Goal: Find specific page/section: Find specific page/section

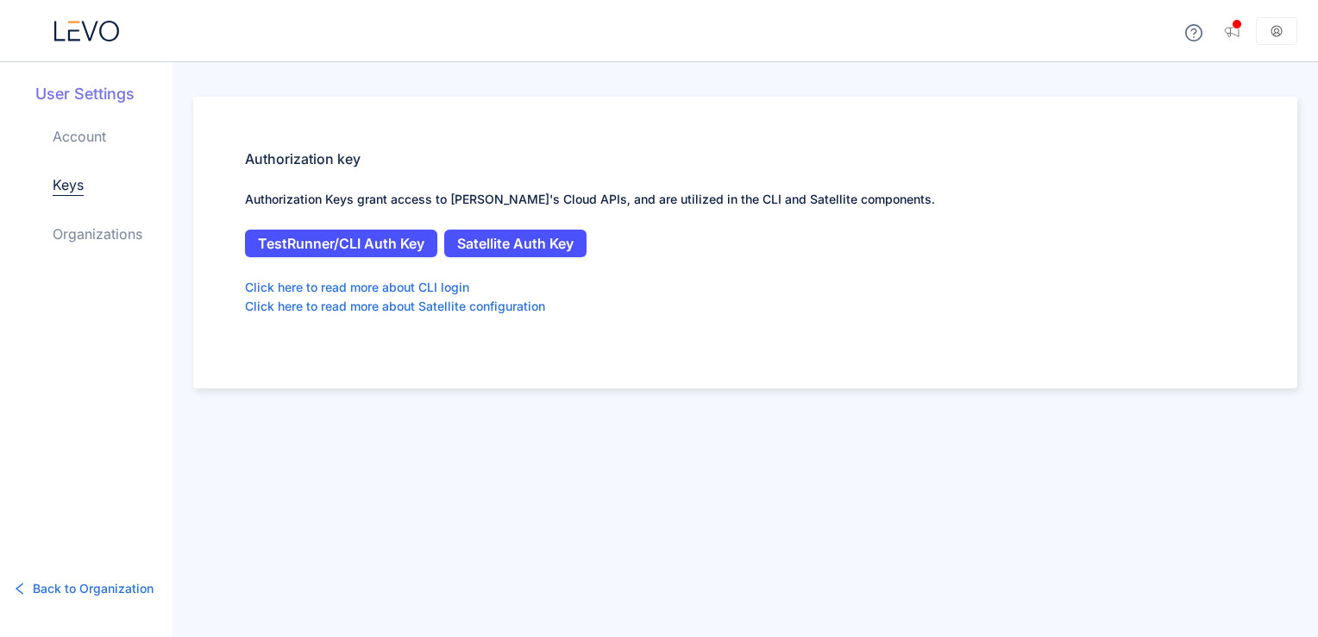
click at [91, 21] on icon at bounding box center [86, 31] width 65 height 21
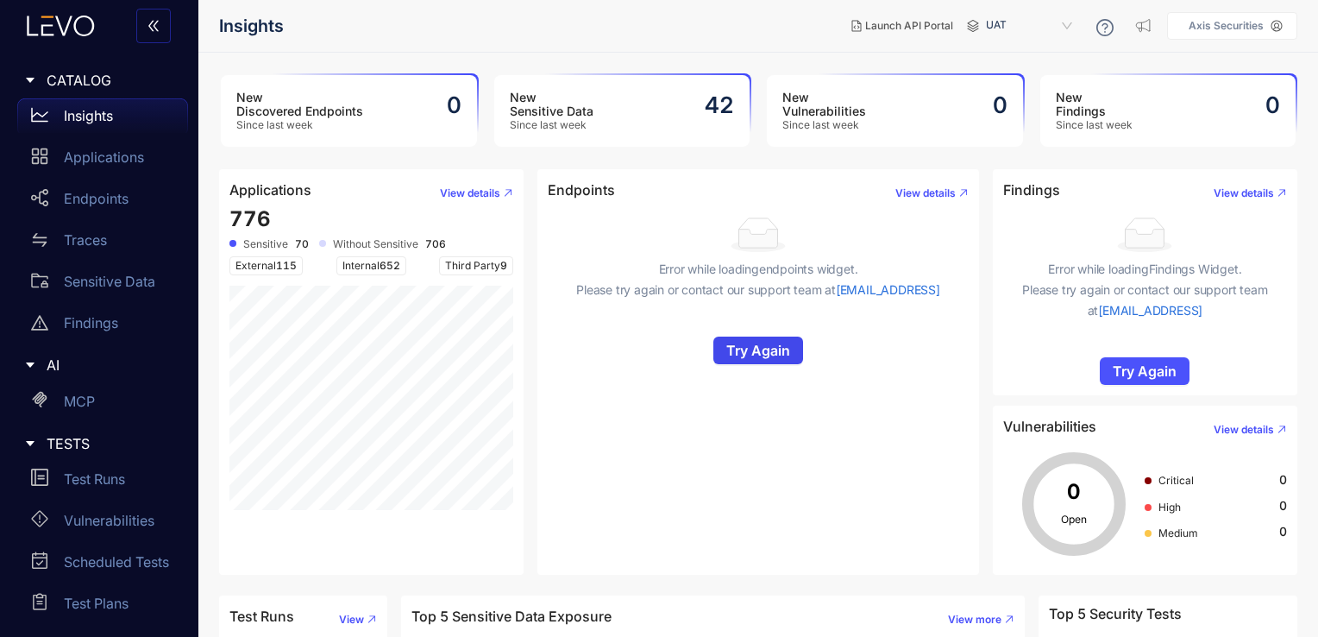
click at [755, 357] on span "Try Again" at bounding box center [758, 350] width 64 height 16
